Goal: Check status: Check status

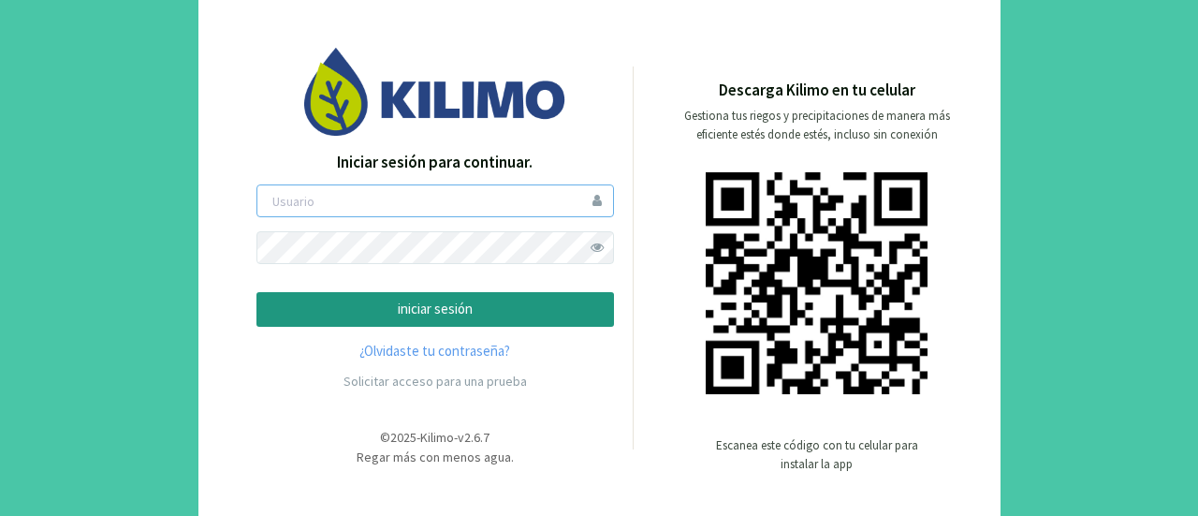
type input "pia"
click at [389, 313] on p "iniciar sesión" at bounding box center [435, 310] width 326 height 22
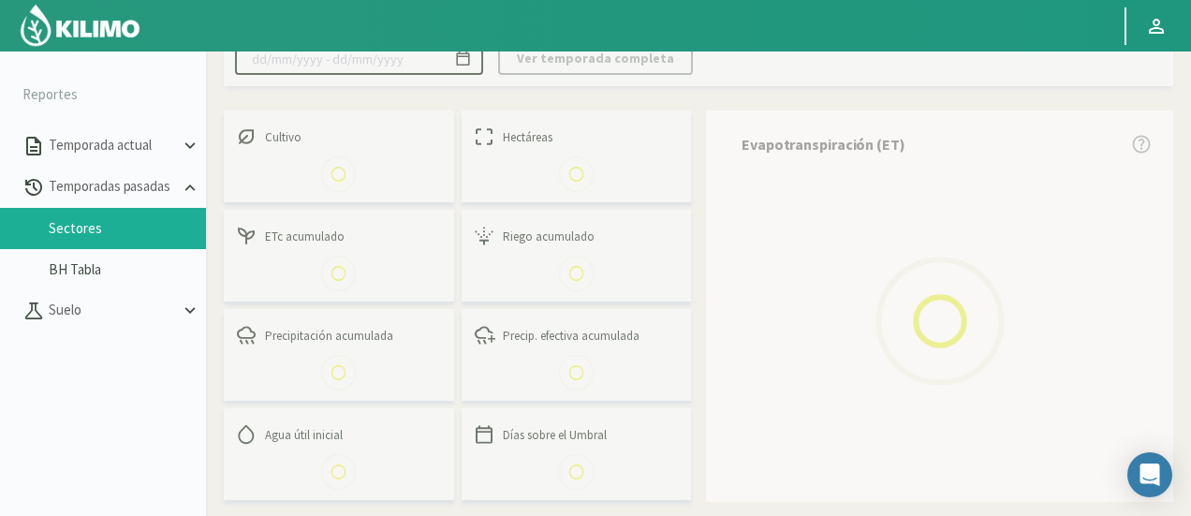
scroll to position [187, 0]
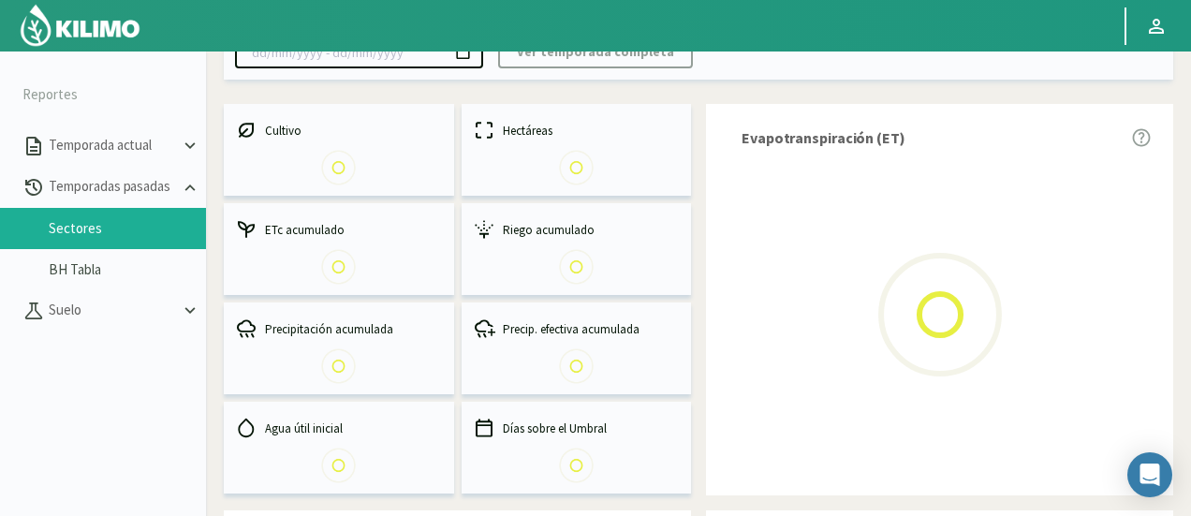
select select "1222: Object"
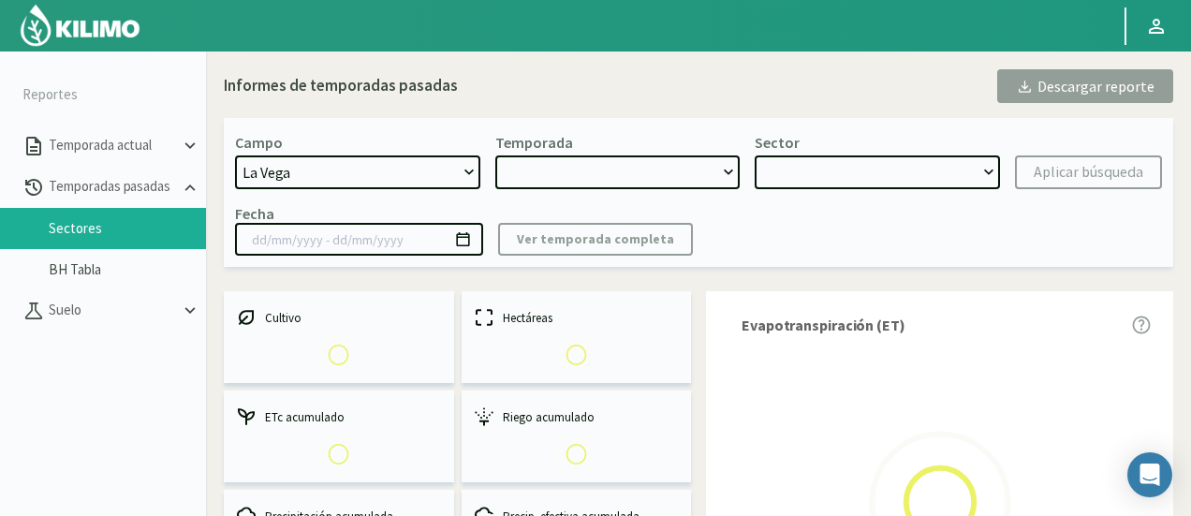
type input "[DATE] - [DATE]"
select select "0: 2024"
select select "7: Object"
